Goal: Transaction & Acquisition: Purchase product/service

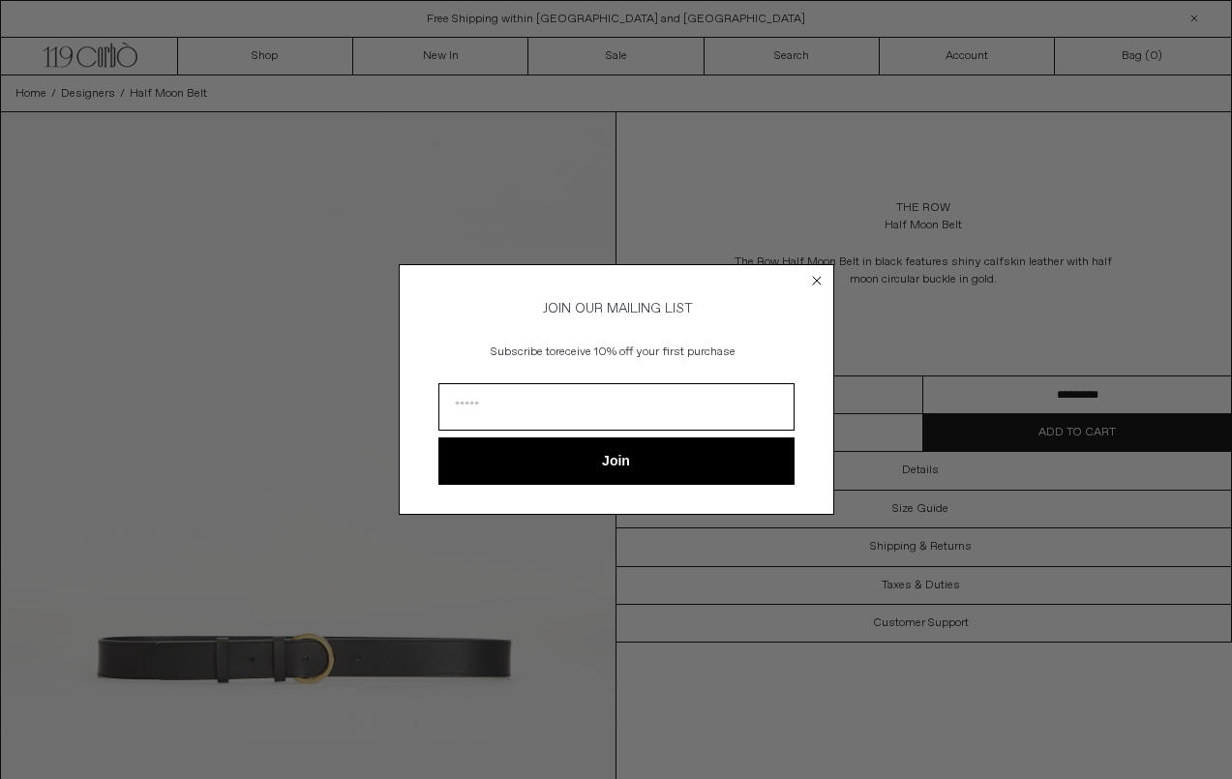
click at [825, 276] on circle "Close dialog" at bounding box center [816, 281] width 18 height 18
click at [809, 275] on circle "Close dialog" at bounding box center [816, 281] width 18 height 18
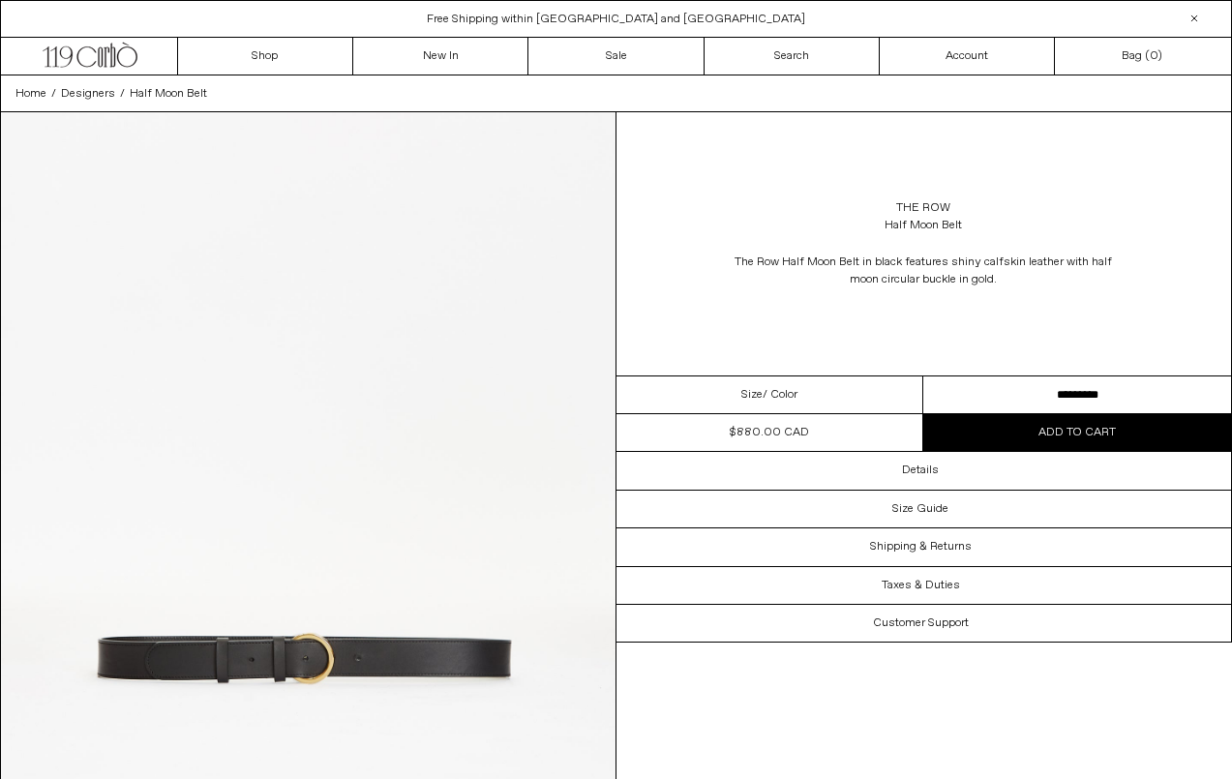
click at [323, 658] on img at bounding box center [308, 496] width 615 height 768
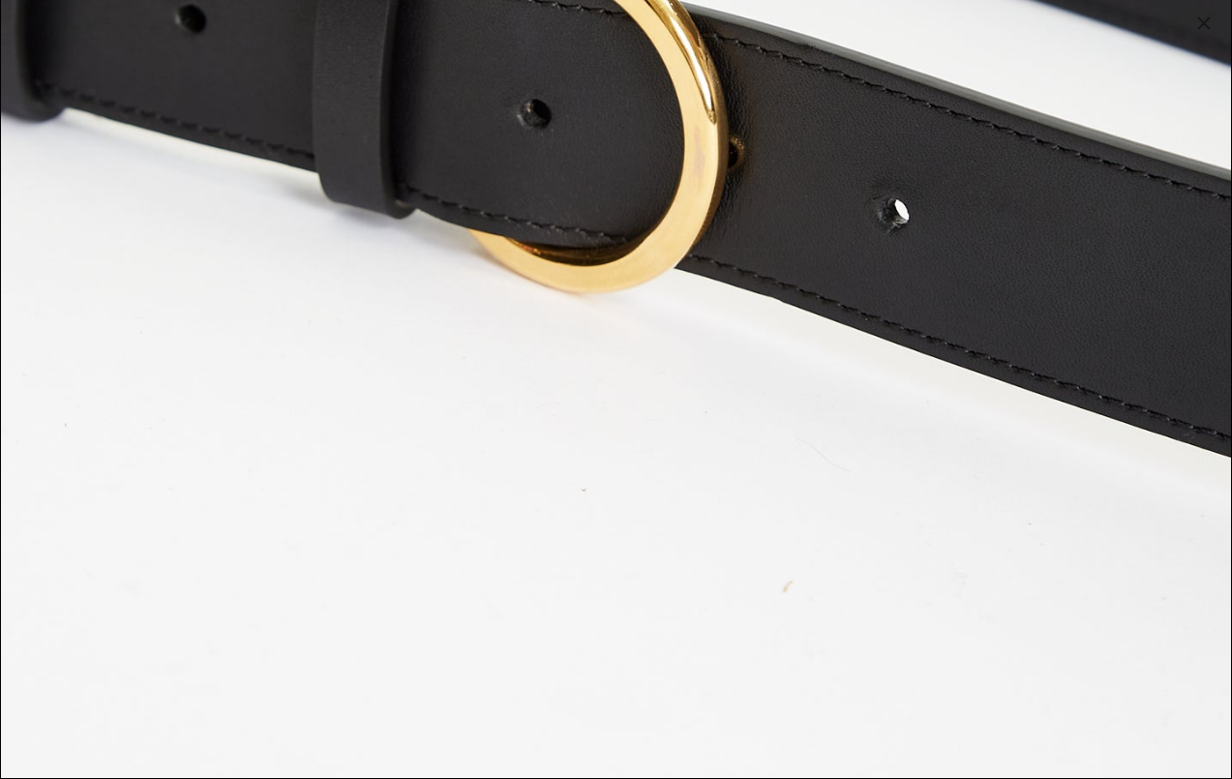
scroll to position [3838, 0]
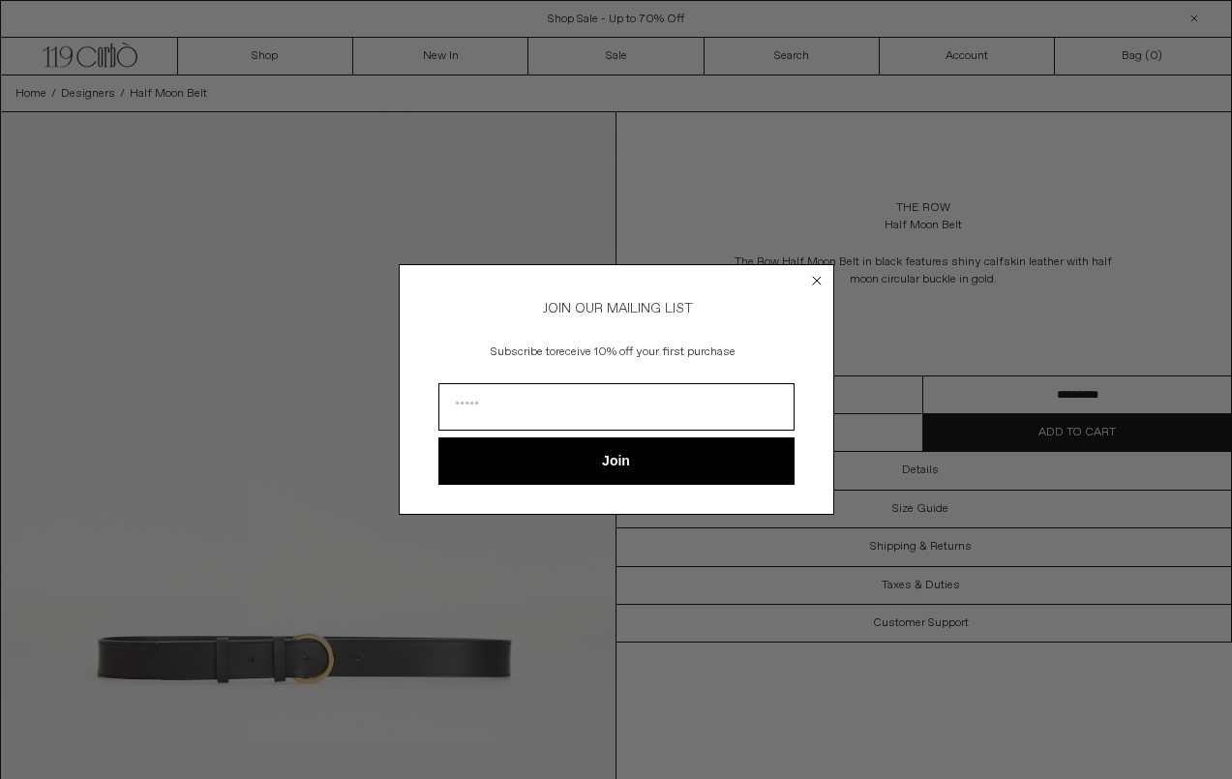
click at [816, 275] on circle "Close dialog" at bounding box center [816, 281] width 18 height 18
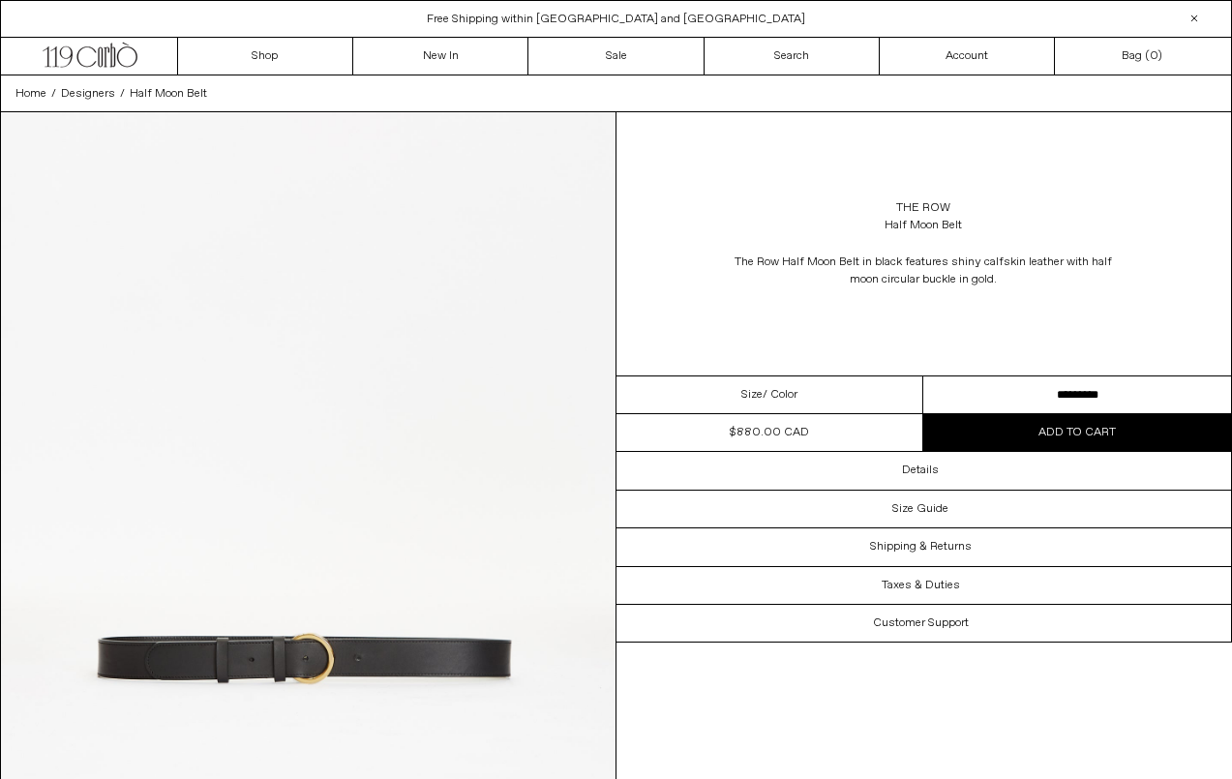
click at [1038, 441] on button "Add to cart" at bounding box center [1078, 432] width 308 height 37
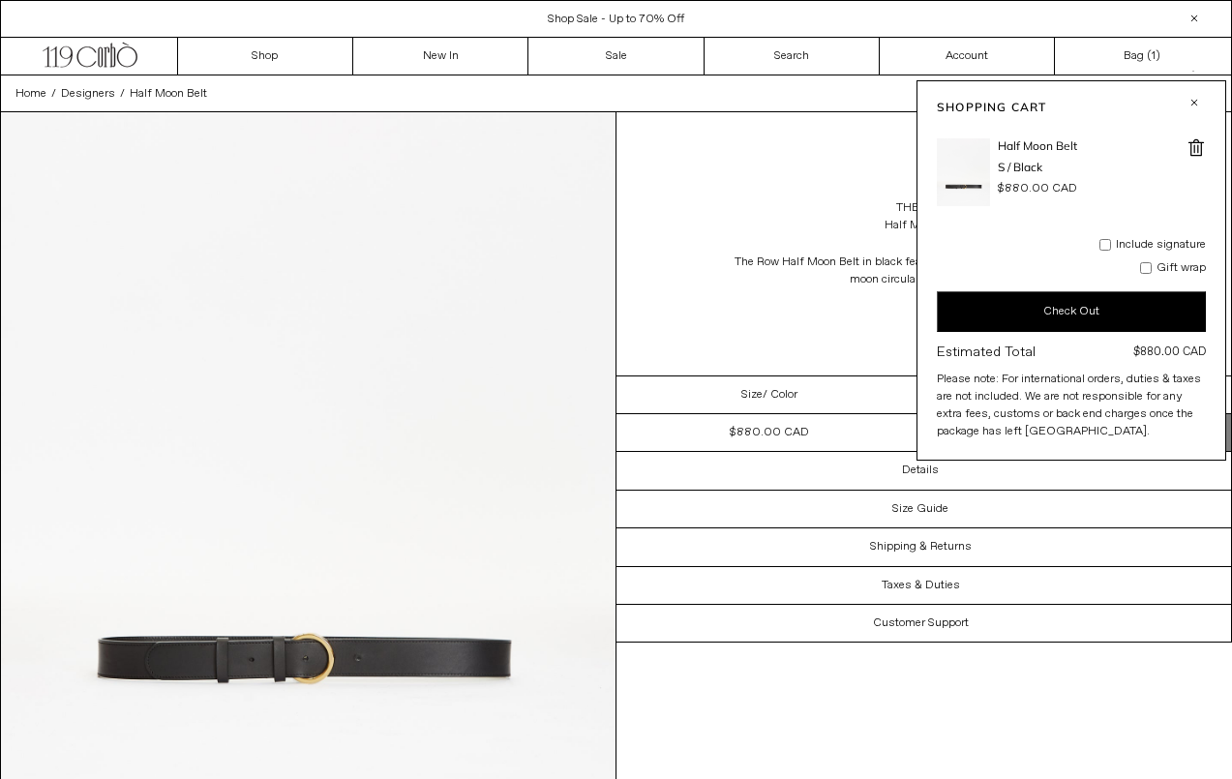
click at [801, 318] on div "The Row Half Moon Belt The Row Half Moon Belt in black features shiny calfskin …" at bounding box center [925, 243] width 616 height 263
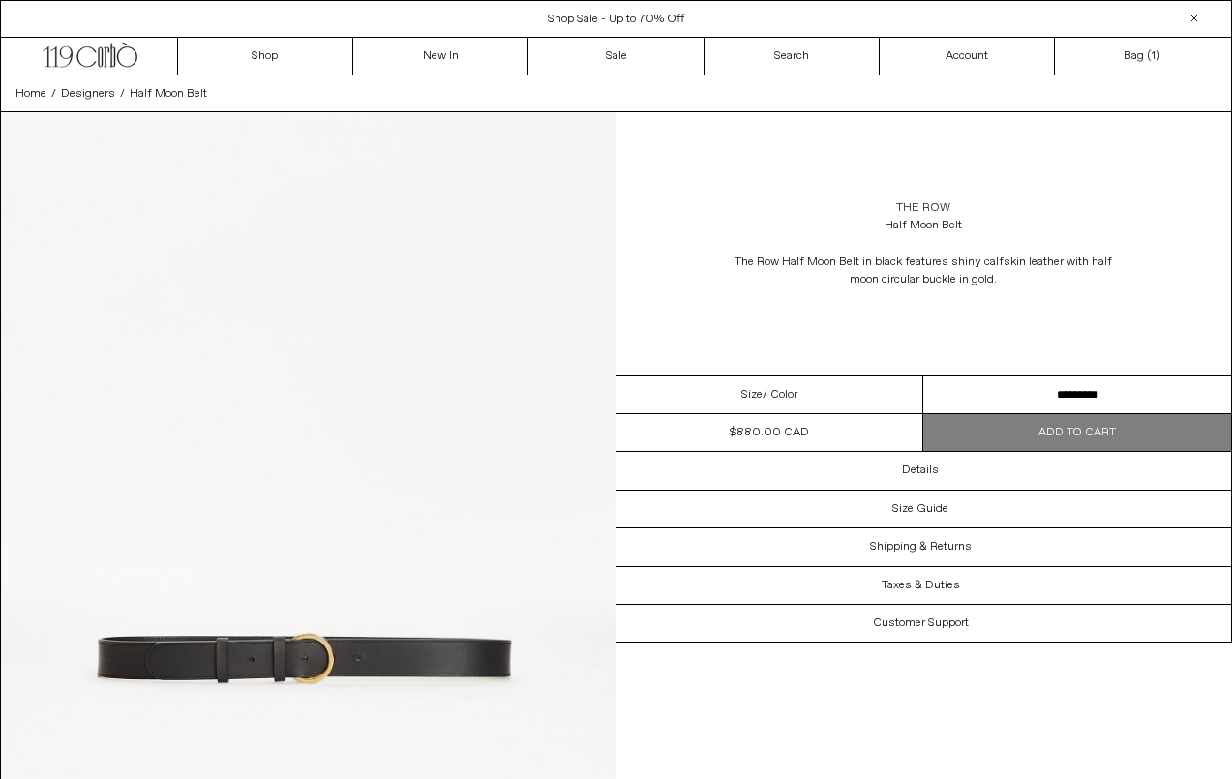
click at [929, 204] on link "The Row" at bounding box center [923, 207] width 54 height 17
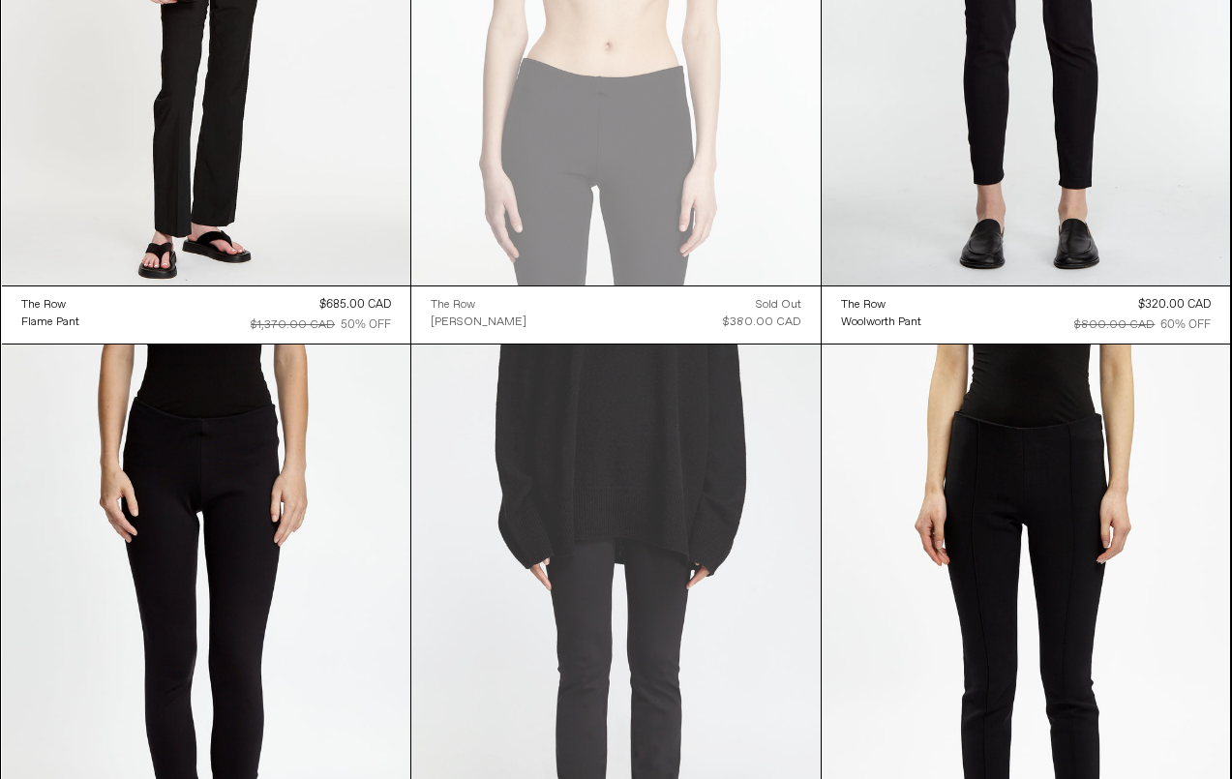
scroll to position [21170, 0]
